Goal: Use online tool/utility: Use online tool/utility

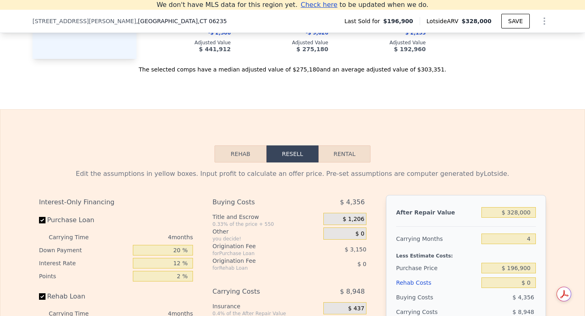
scroll to position [1031, 0]
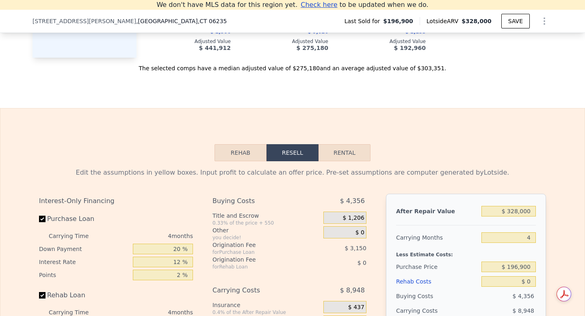
click at [225, 153] on button "Rehab" at bounding box center [240, 152] width 52 height 17
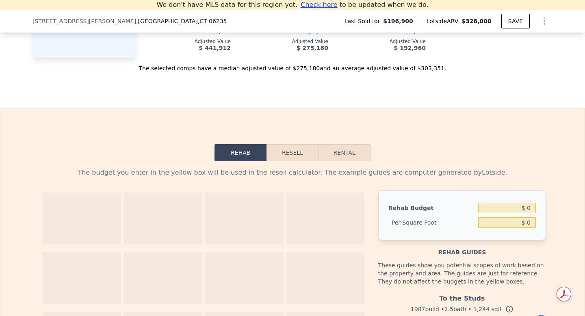
click at [305, 156] on button "Resell" at bounding box center [292, 152] width 52 height 17
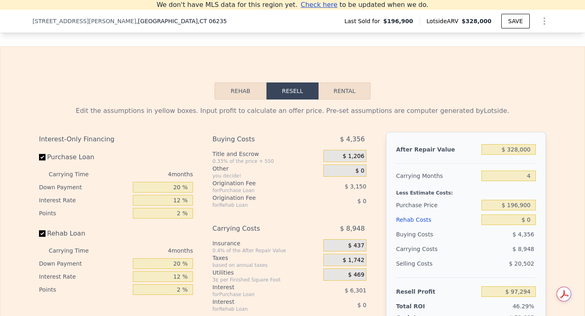
scroll to position [1087, 0]
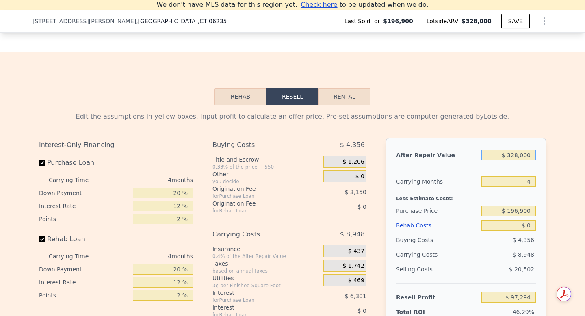
drag, startPoint x: 507, startPoint y: 156, endPoint x: 545, endPoint y: 158, distance: 37.9
click at [545, 158] on div "After Repair Value $ 328,000 Carrying Months 4 Less Estimate Costs: Purchase Pr…" at bounding box center [466, 251] width 160 height 226
type input "$ 6,328,000"
type input "$ 5,724,314"
type input "$ 65,328,000"
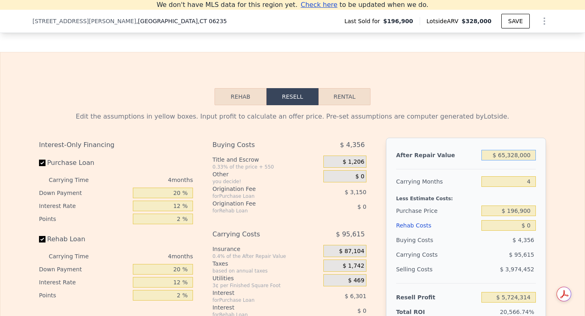
type input "$ 61,056,677"
type input "$ 328,000"
type input "$ 97,294"
click at [517, 154] on input "$ 328,000" at bounding box center [508, 155] width 54 height 11
type input "$ 3,000"
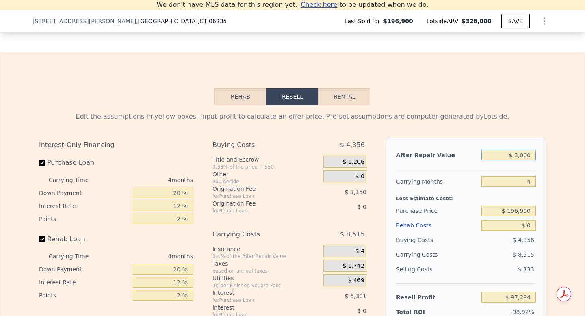
type input "-$ 207,504"
type input "$ 36,000"
type input "-$ 176,555"
type input "$ 365,000"
type input "$ 131,993"
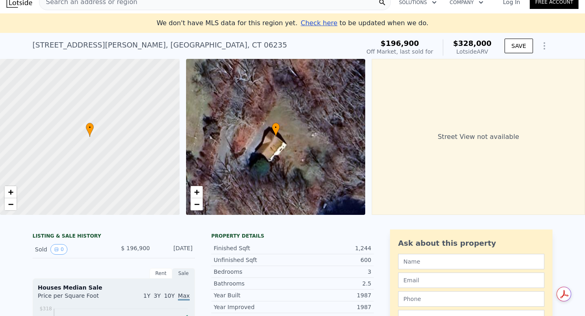
scroll to position [0, 0]
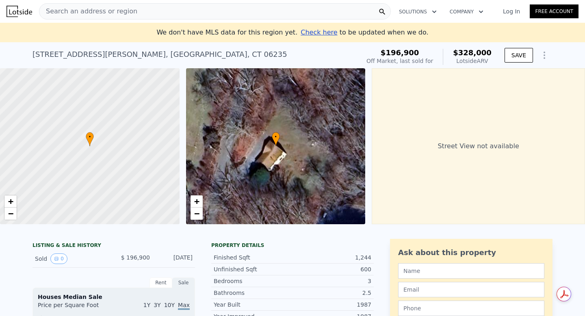
type input "$ 365,000"
click at [541, 55] on icon "Show Options" at bounding box center [544, 55] width 10 height 10
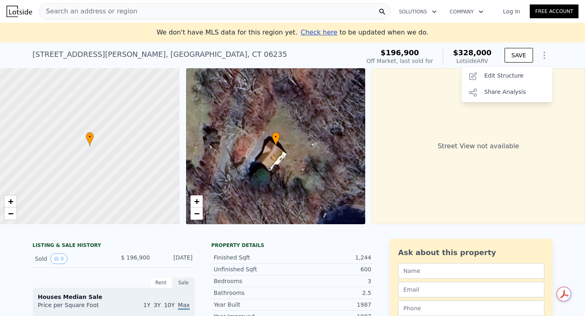
click at [428, 143] on div "Street View not available" at bounding box center [478, 146] width 213 height 156
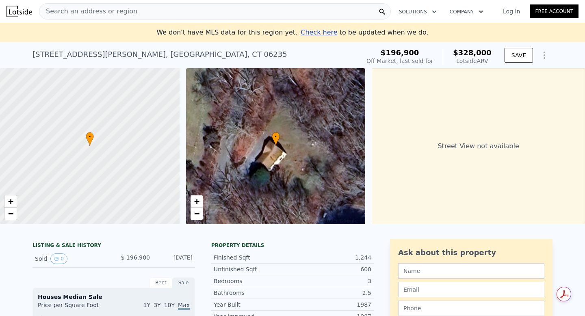
click at [274, 142] on icon at bounding box center [276, 139] width 8 height 14
